Goal: Navigation & Orientation: Go to known website

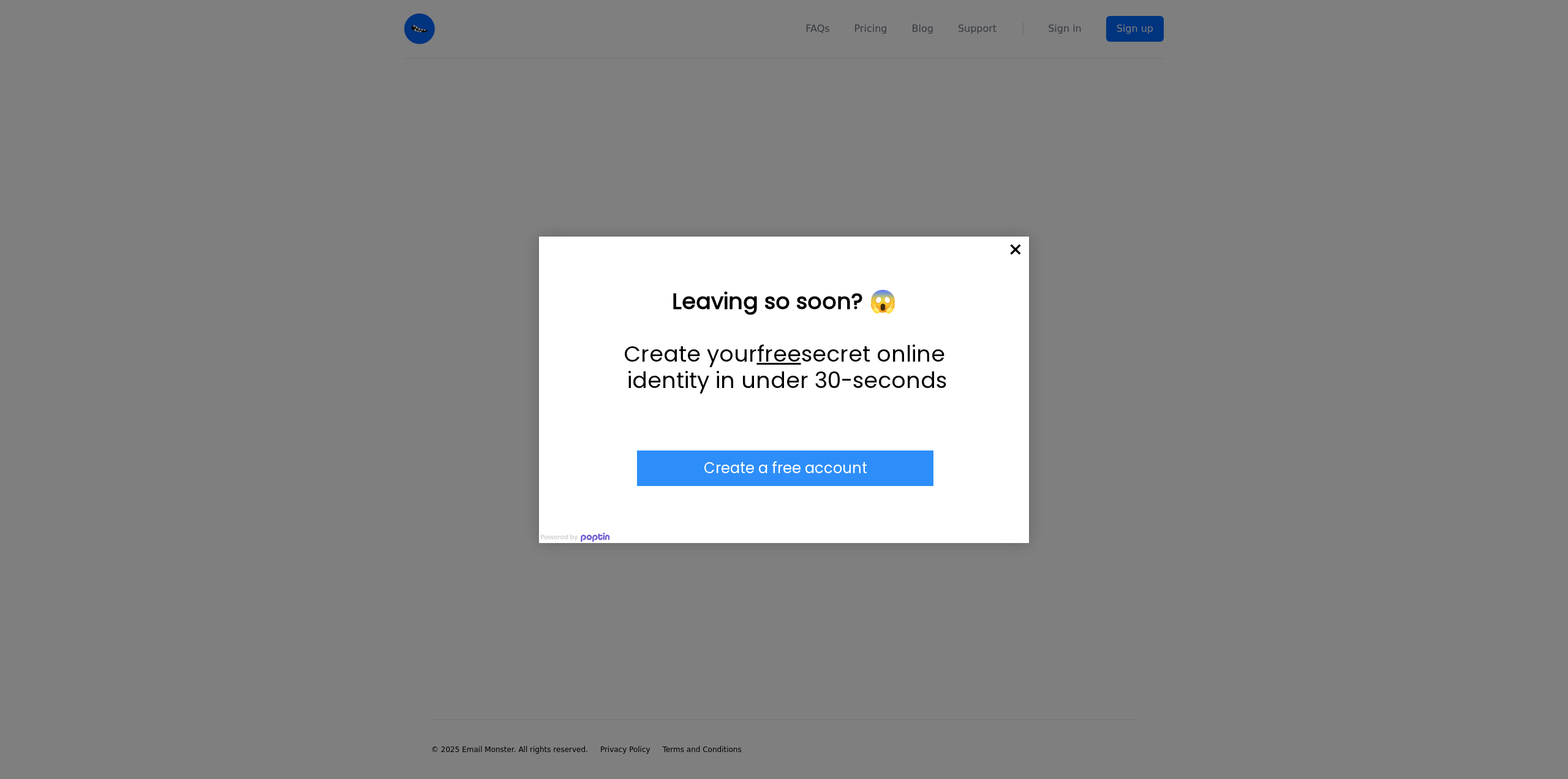
click at [1023, 247] on span "×" at bounding box center [1016, 250] width 27 height 27
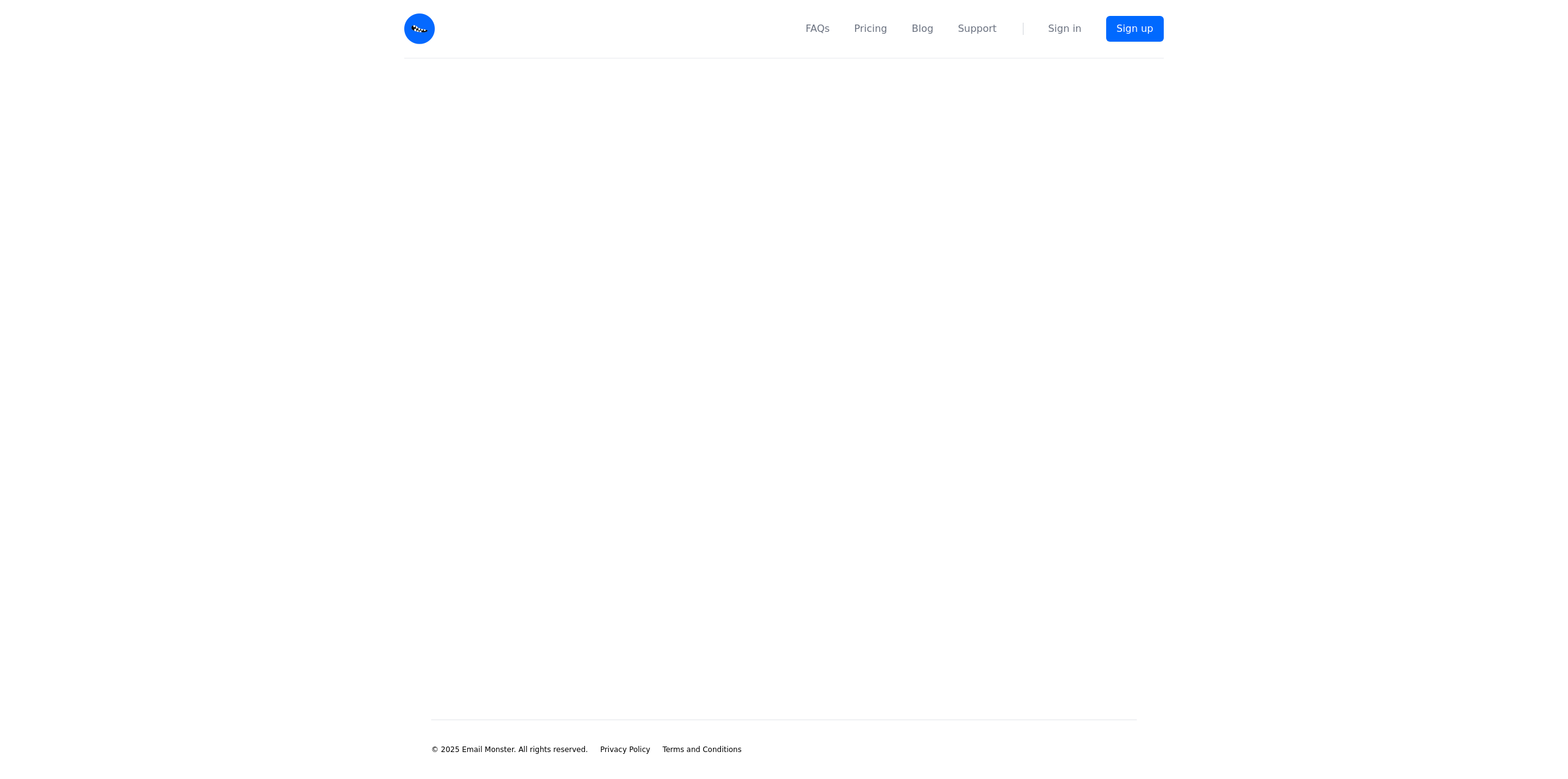
click at [419, 204] on main at bounding box center [784, 369] width 1568 height 622
click at [418, 26] on img at bounding box center [420, 29] width 31 height 31
click at [420, 27] on img at bounding box center [420, 29] width 31 height 31
